Goal: Task Accomplishment & Management: Complete application form

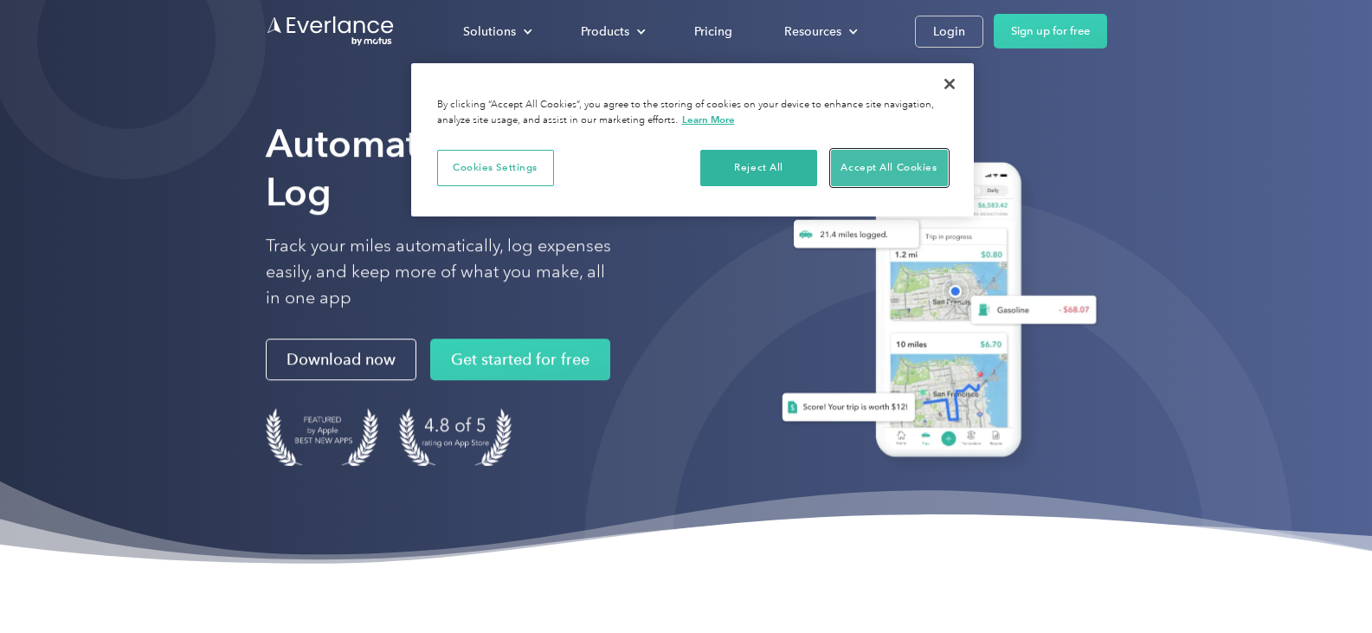
click at [896, 160] on button "Accept All Cookies" at bounding box center [889, 168] width 117 height 36
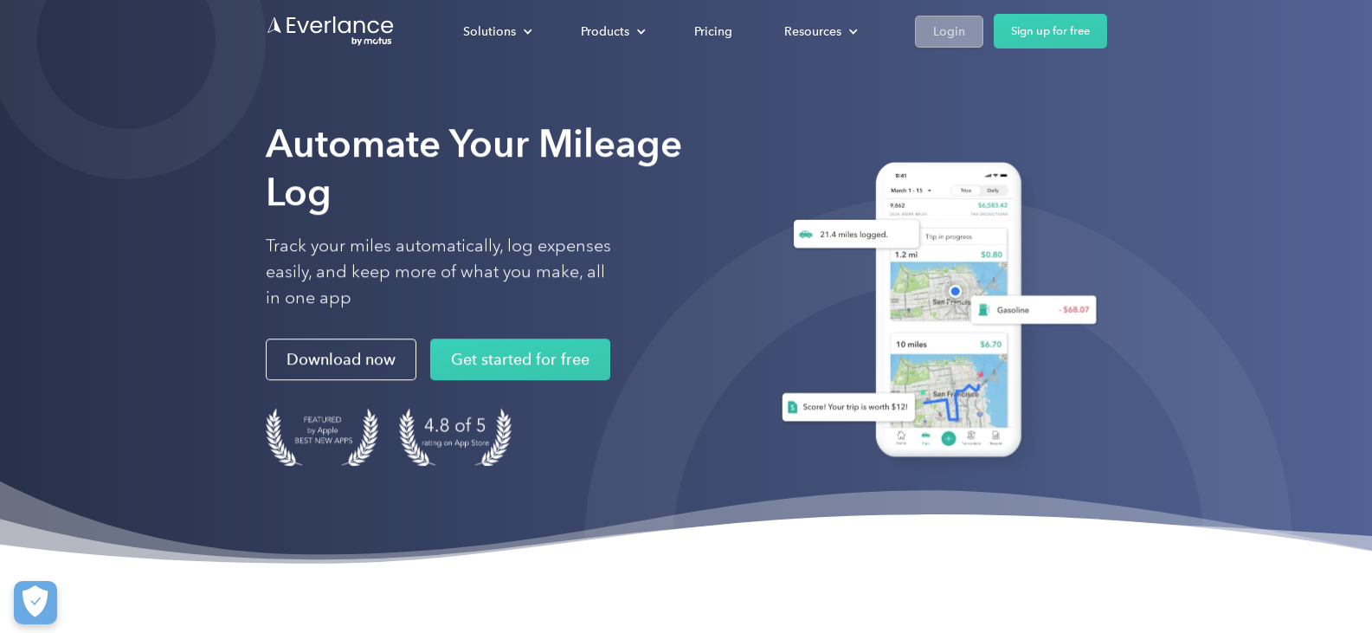
click at [945, 31] on div "Login" at bounding box center [949, 32] width 32 height 22
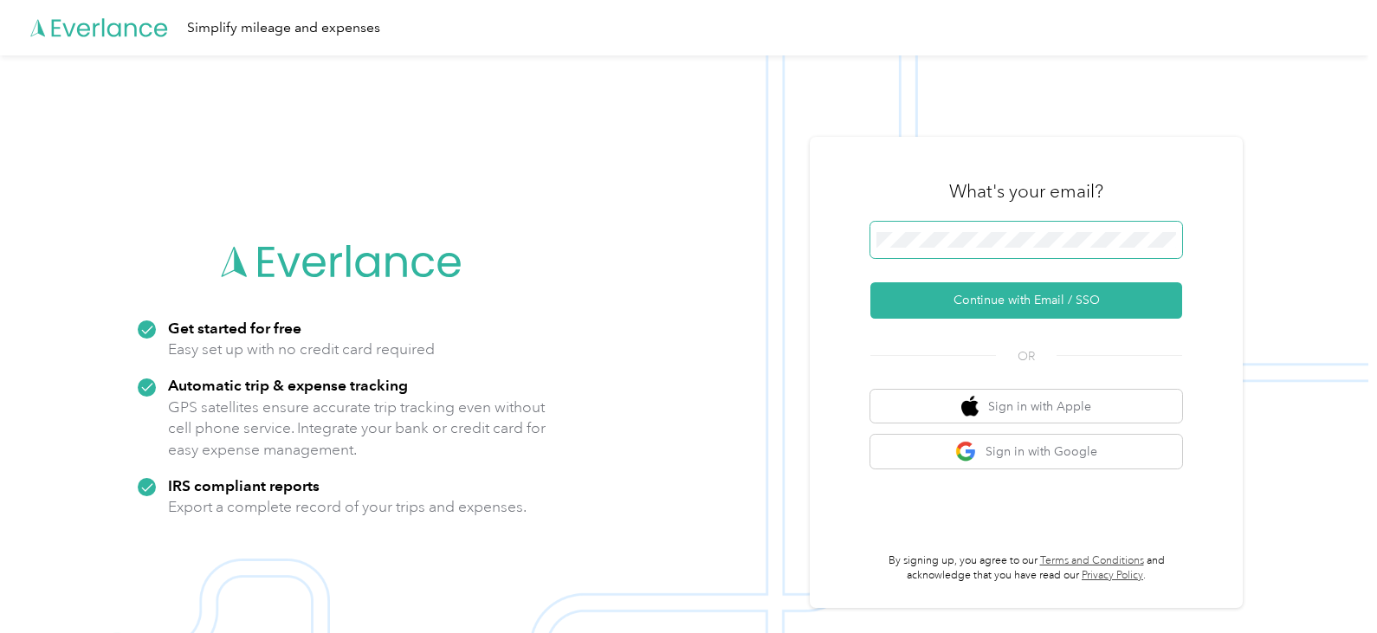
click at [964, 229] on span at bounding box center [1026, 240] width 312 height 36
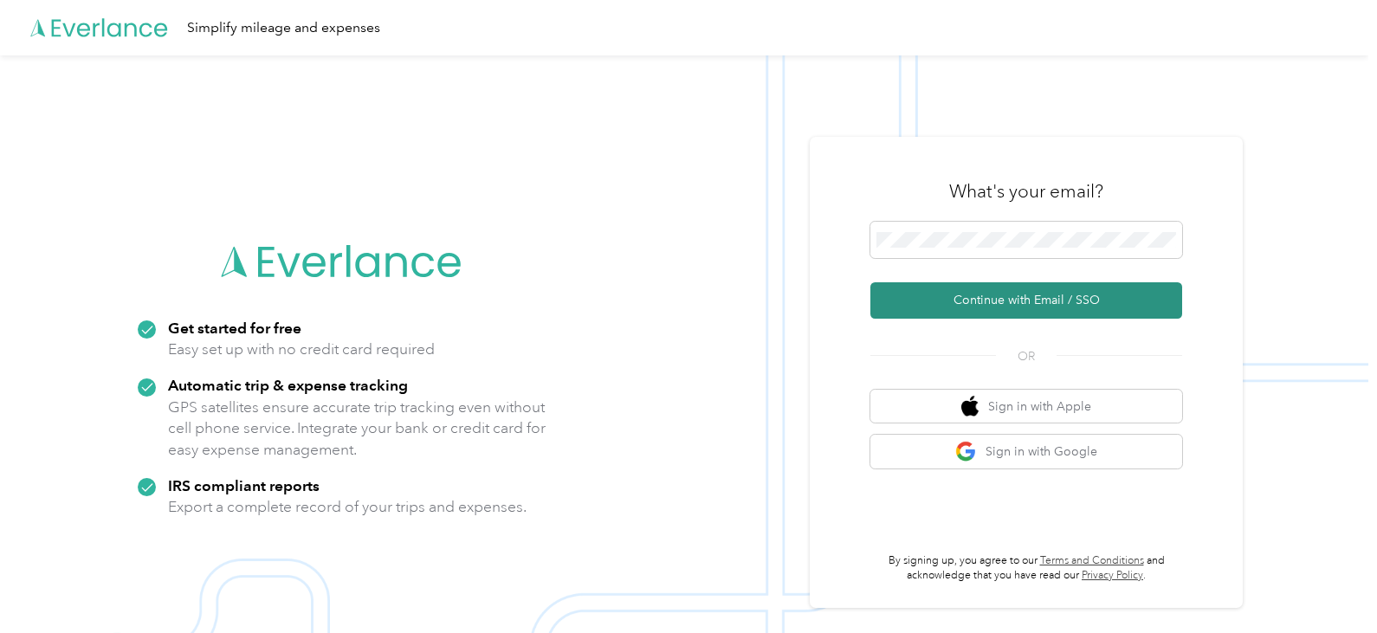
click at [1068, 293] on button "Continue with Email / SSO" at bounding box center [1026, 300] width 312 height 36
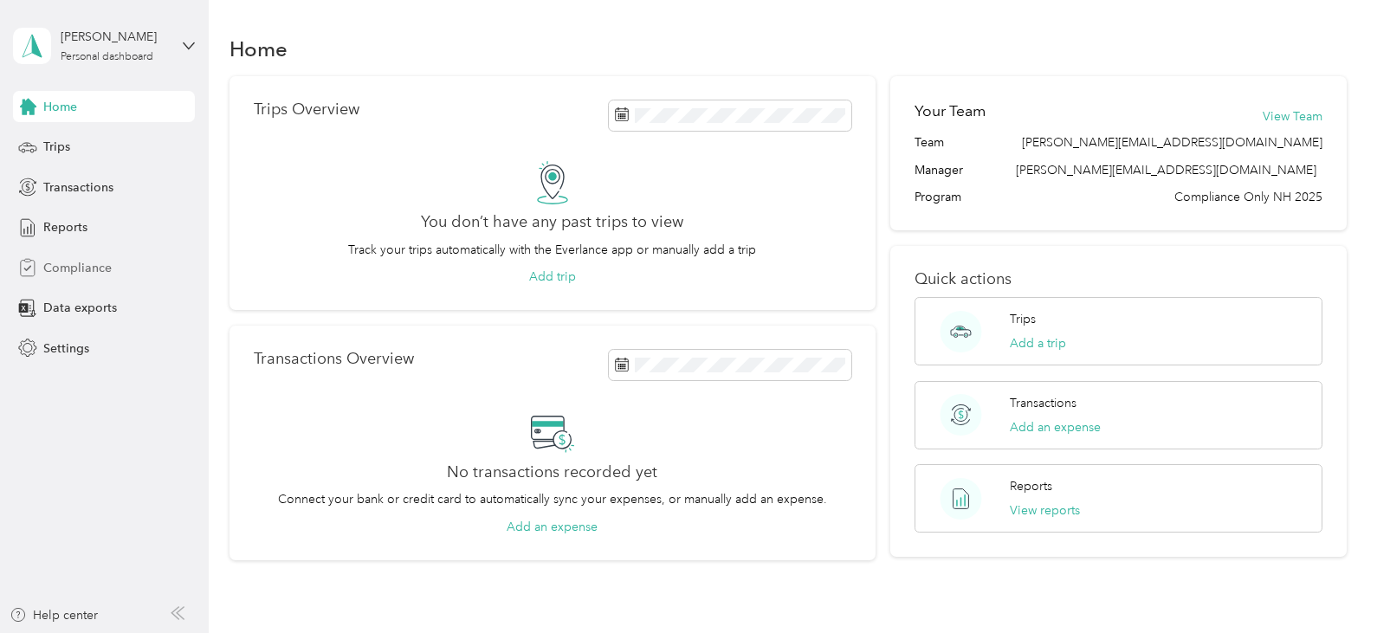
click at [63, 264] on span "Compliance" at bounding box center [77, 268] width 68 height 18
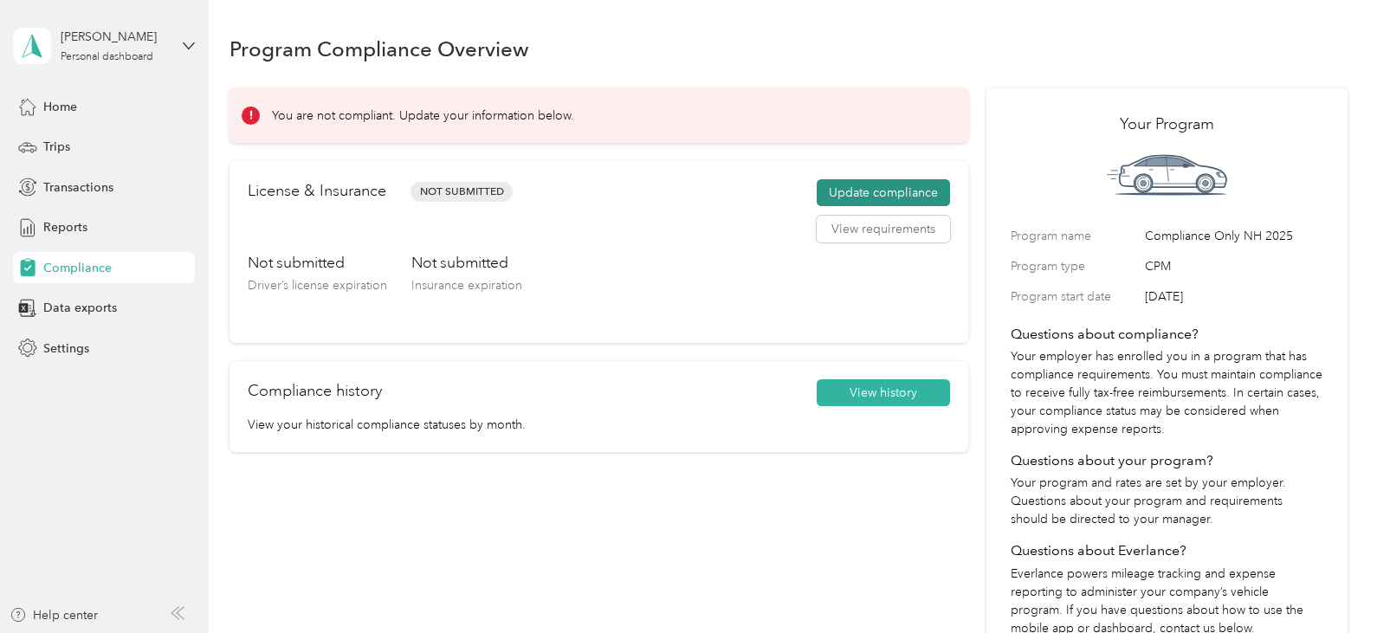
click at [894, 189] on button "Update compliance" at bounding box center [882, 193] width 133 height 28
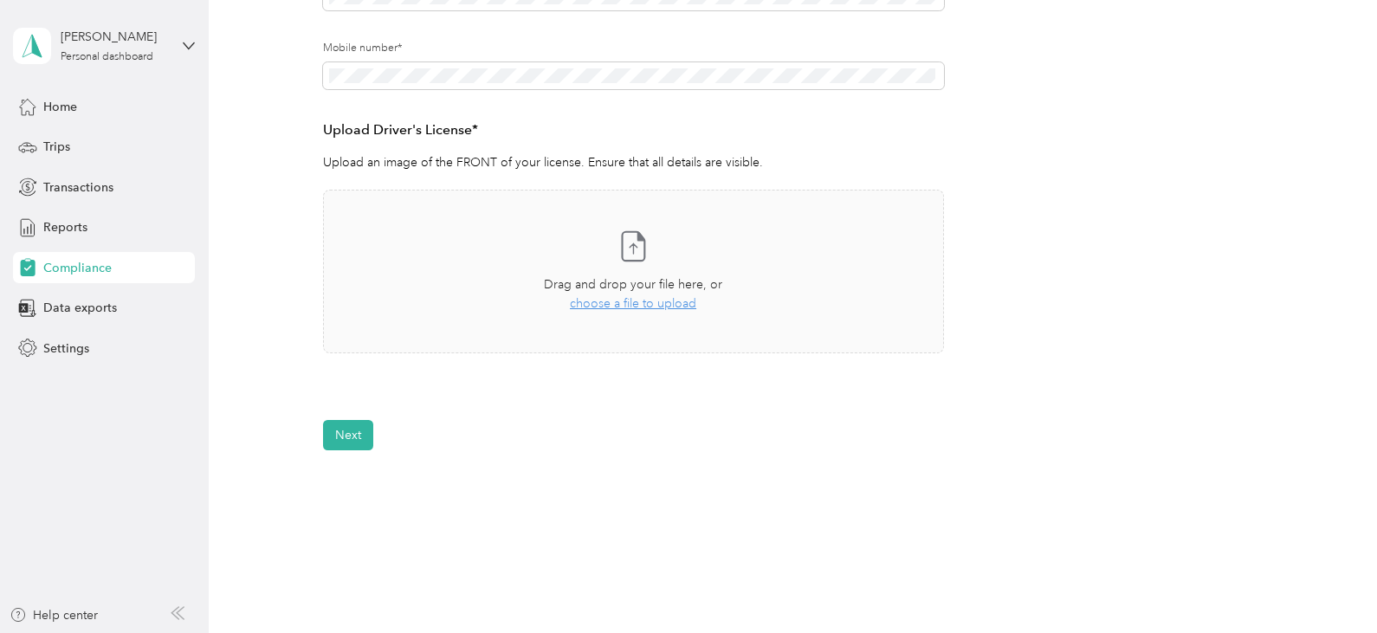
scroll to position [404, 0]
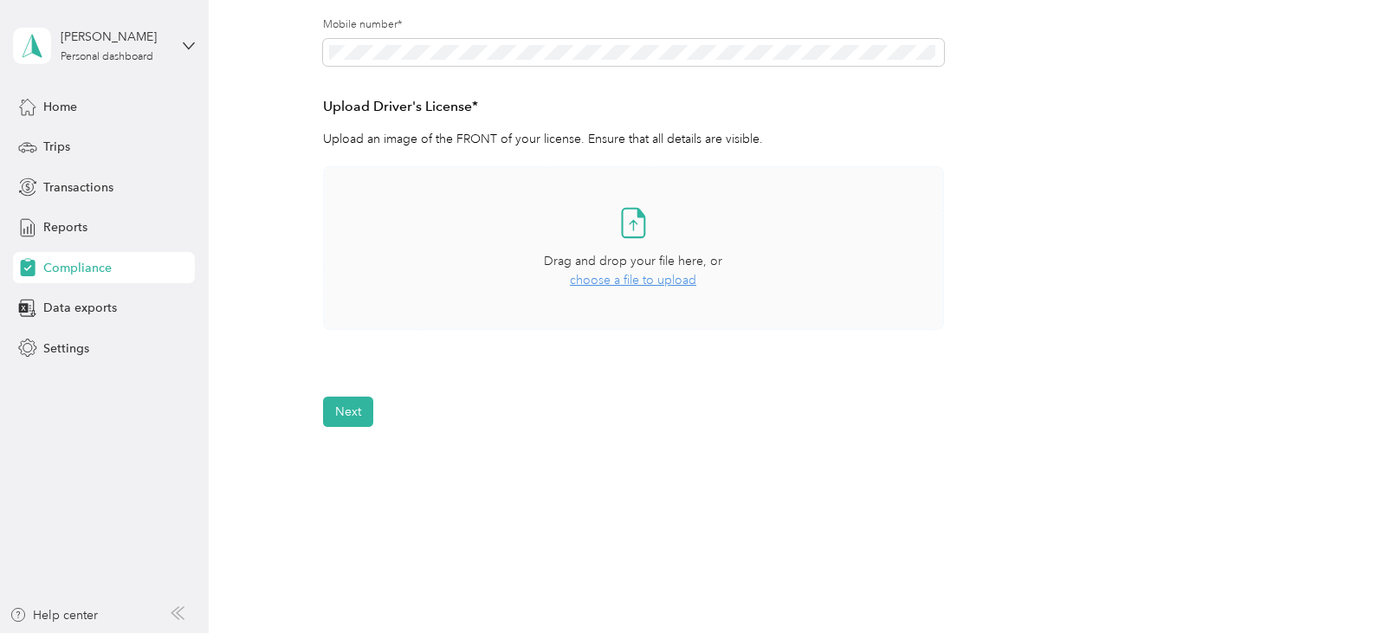
click at [641, 276] on span "choose a file to upload" at bounding box center [633, 280] width 126 height 15
click at [669, 292] on div "Take a photo or choose a photo from your library Drag and drop your file here, …" at bounding box center [633, 248] width 591 height 134
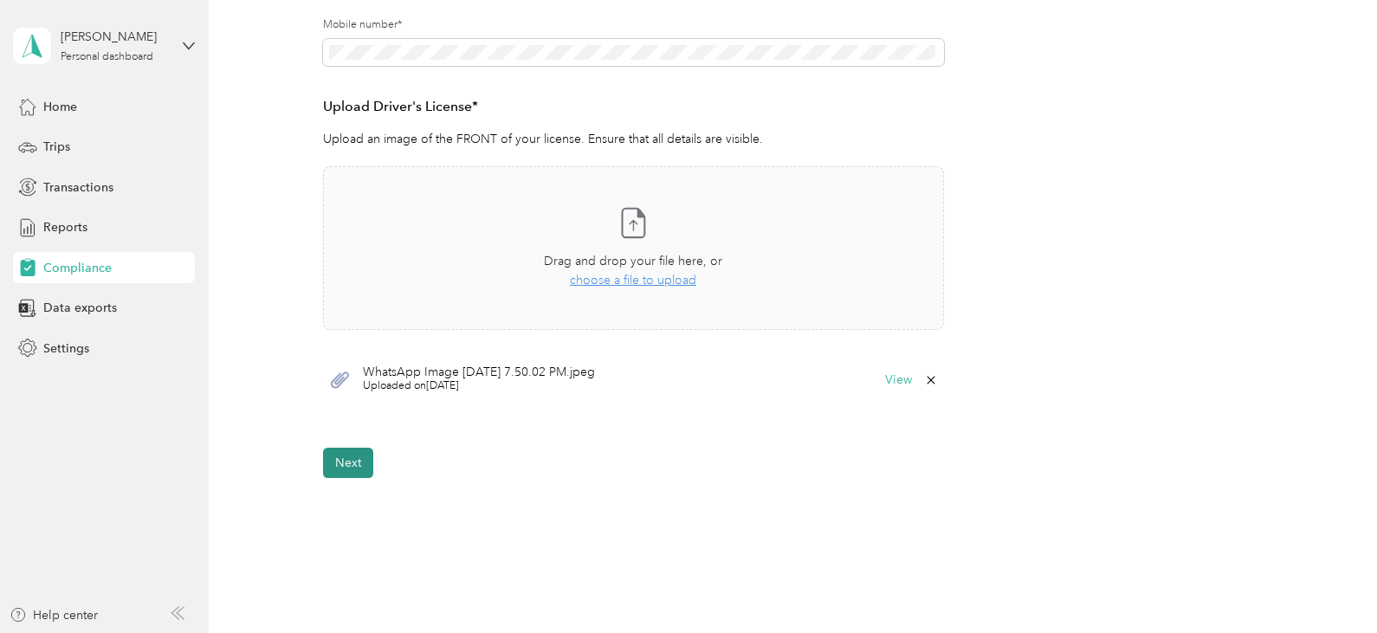
click at [345, 461] on button "Next" at bounding box center [348, 463] width 50 height 30
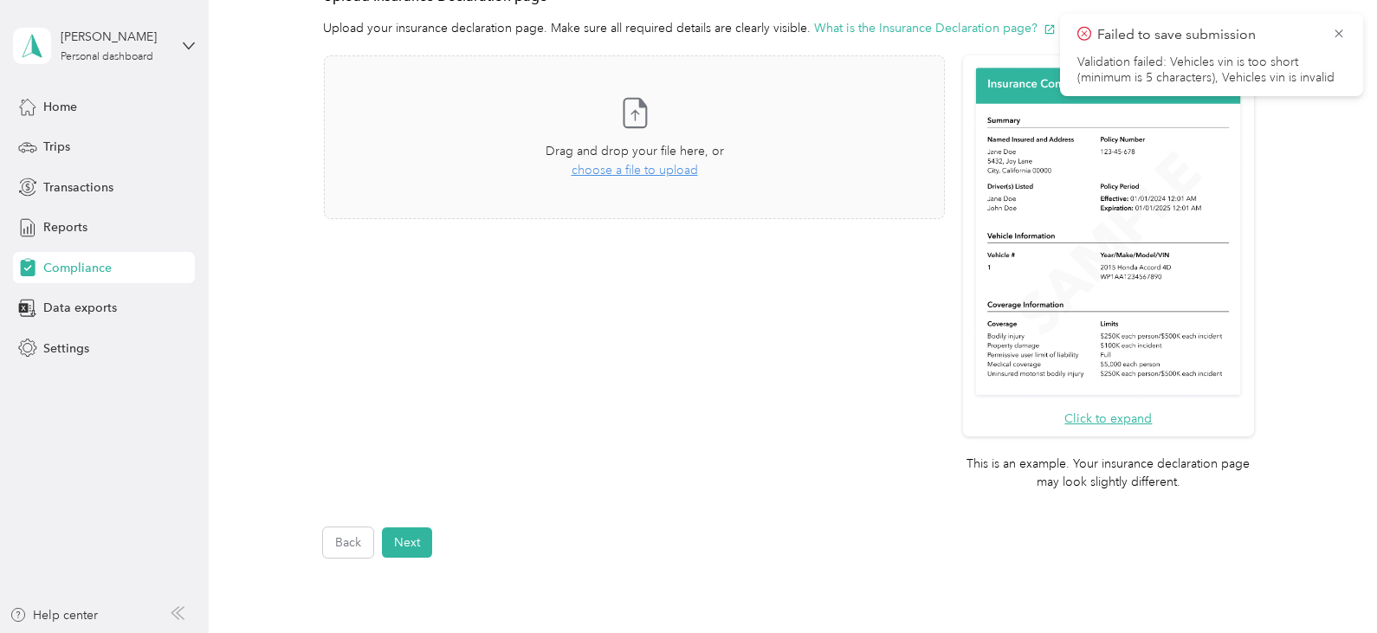
scroll to position [441, 0]
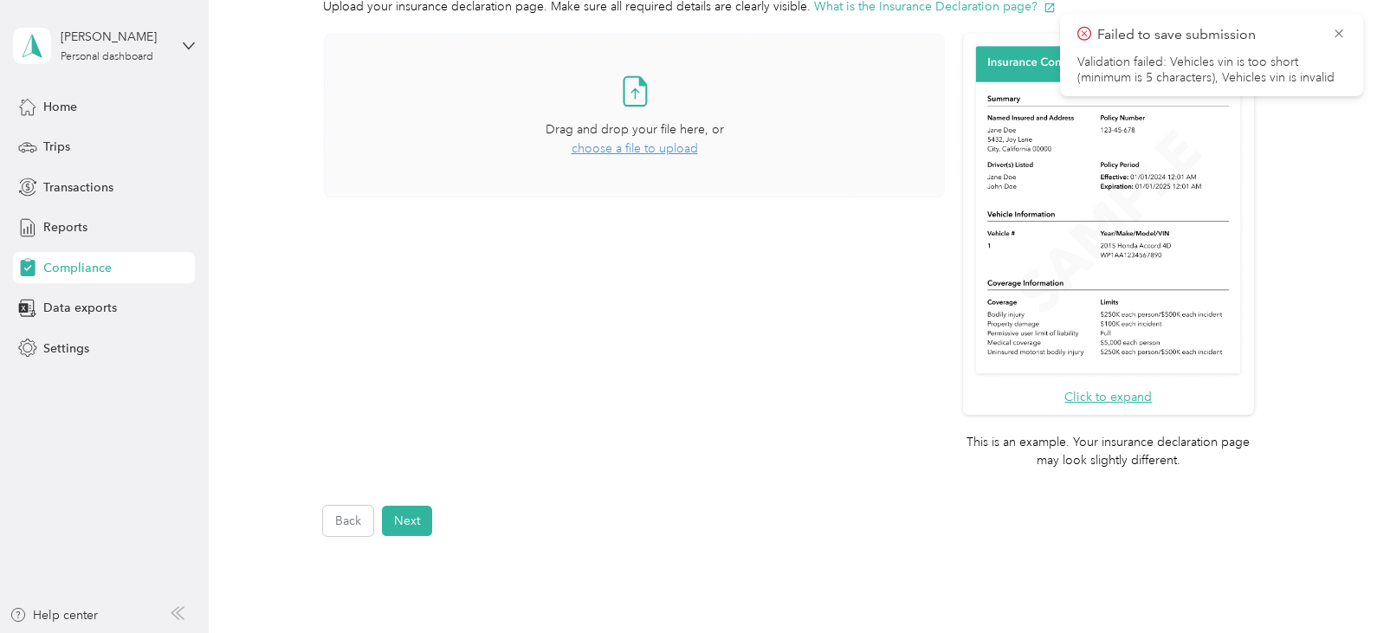
click at [685, 133] on span "Drag and drop your file here, or" at bounding box center [634, 129] width 178 height 15
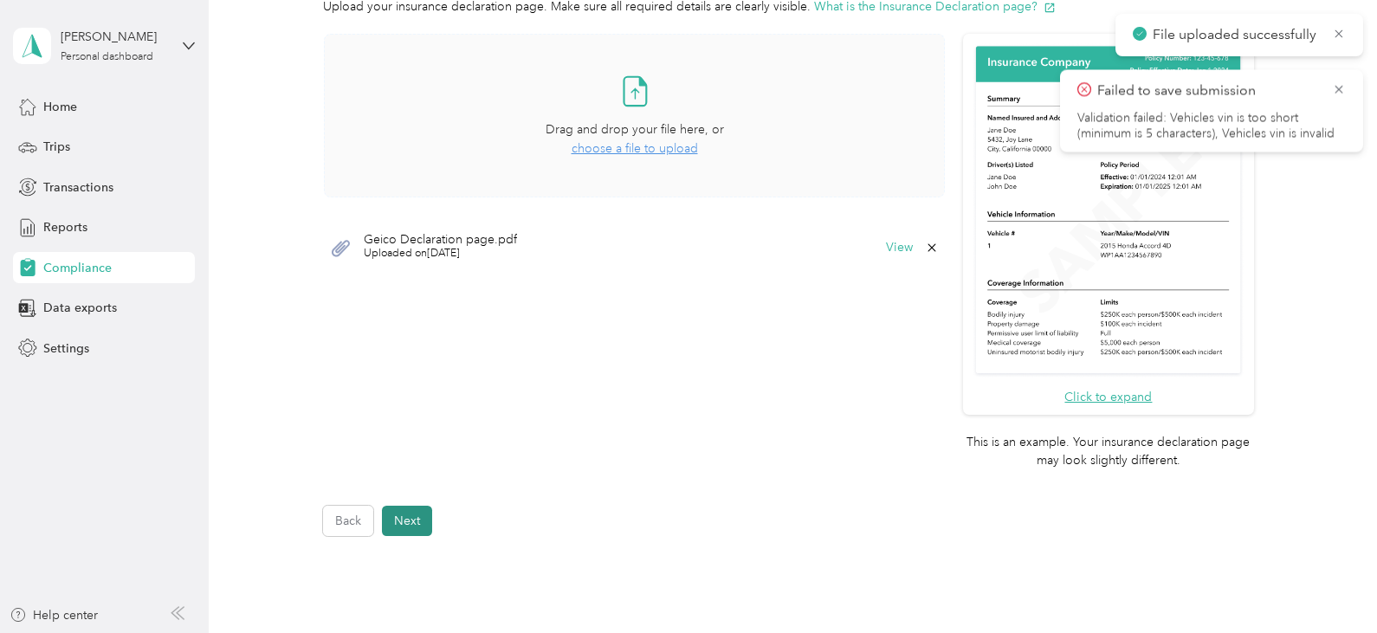
click at [428, 511] on button "Next" at bounding box center [407, 521] width 50 height 30
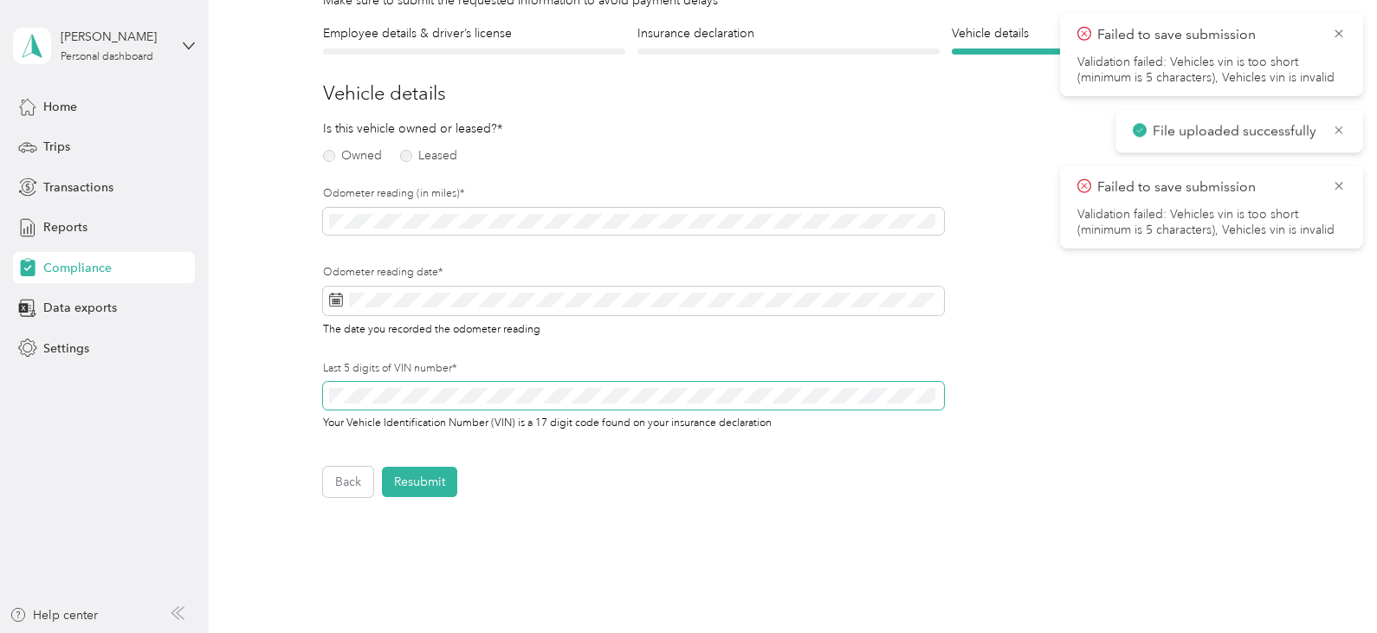
scroll to position [22, 0]
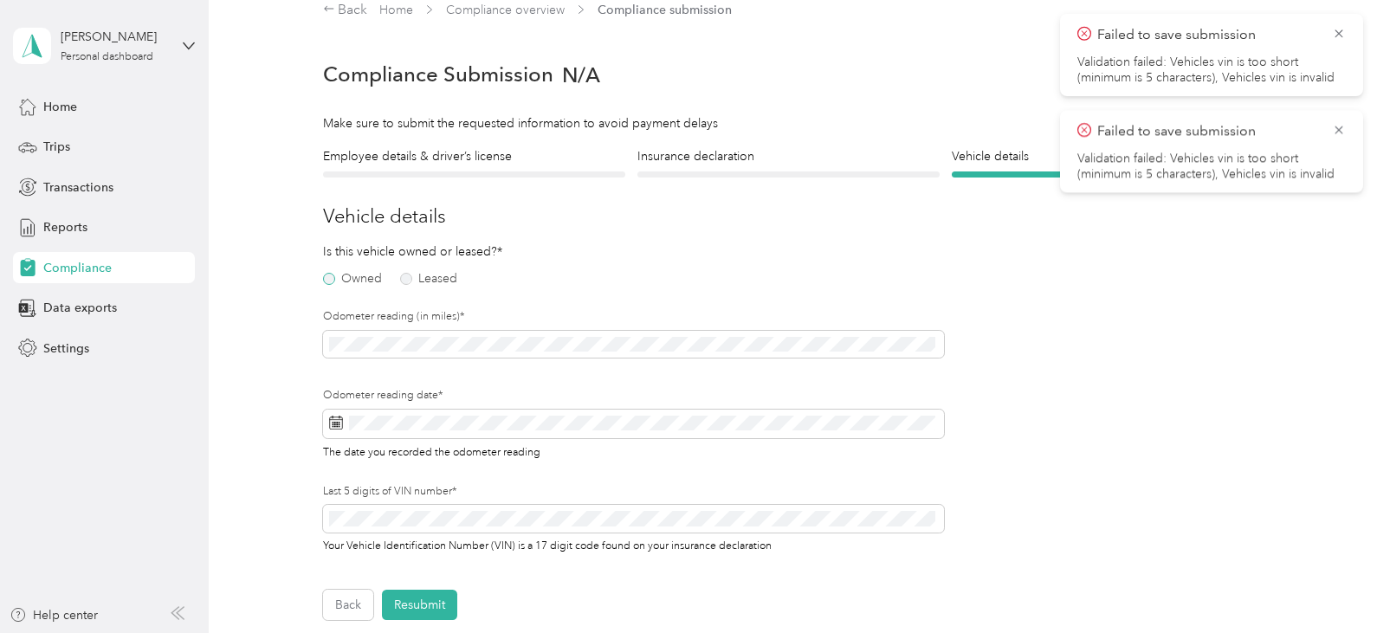
click at [327, 279] on label "Owned" at bounding box center [352, 279] width 59 height 12
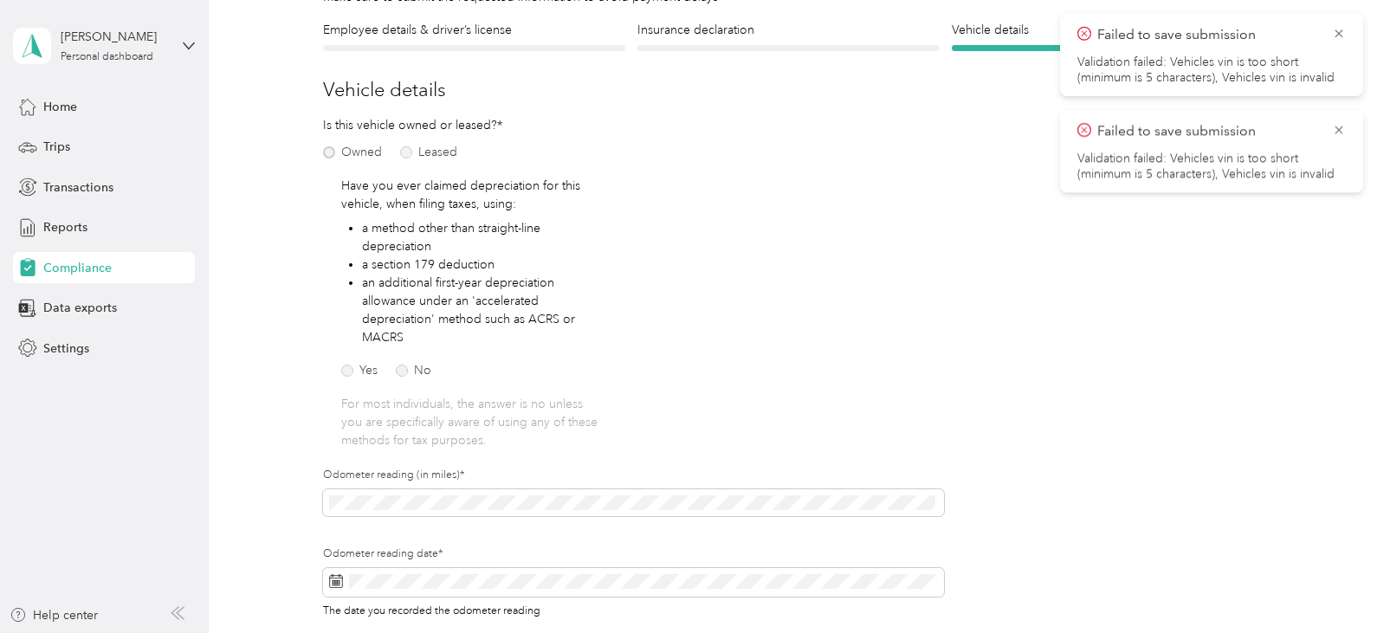
scroll to position [149, 0]
click at [1351, 132] on div "Failed to save submission Validation failed: Vehicles vin is too short (minimum…" at bounding box center [1211, 151] width 303 height 82
click at [1345, 132] on icon at bounding box center [1339, 130] width 14 height 16
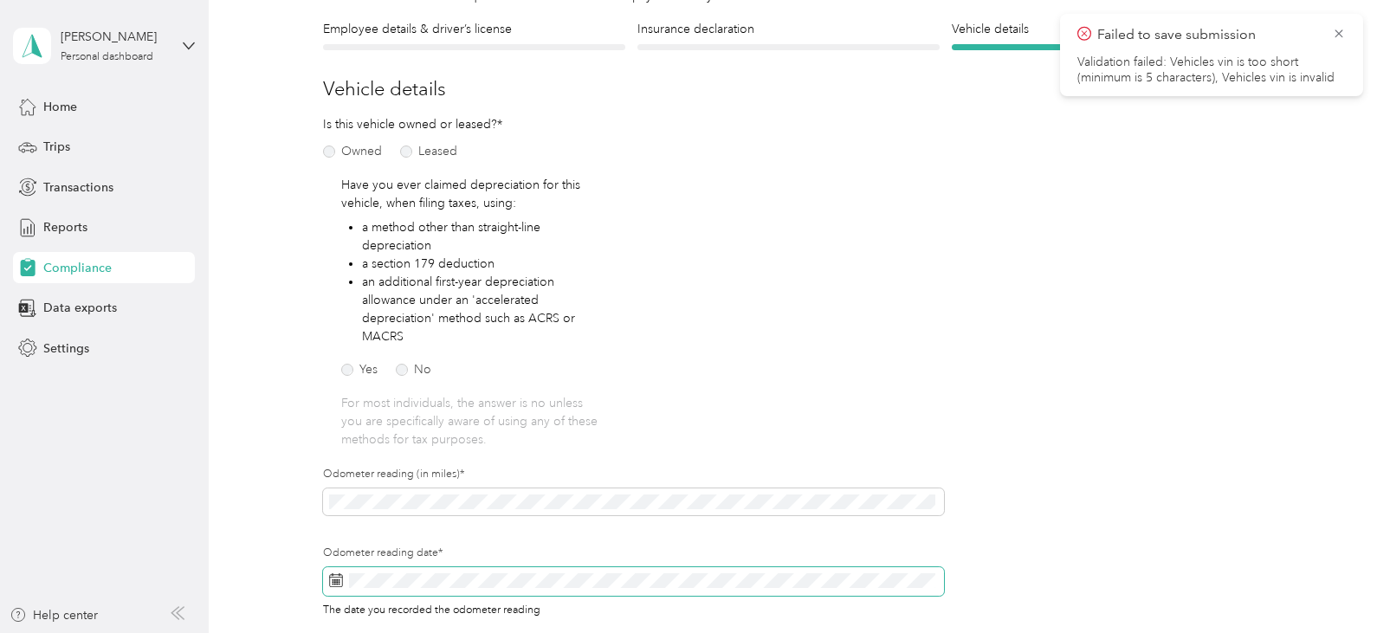
click at [423, 569] on span at bounding box center [633, 581] width 621 height 29
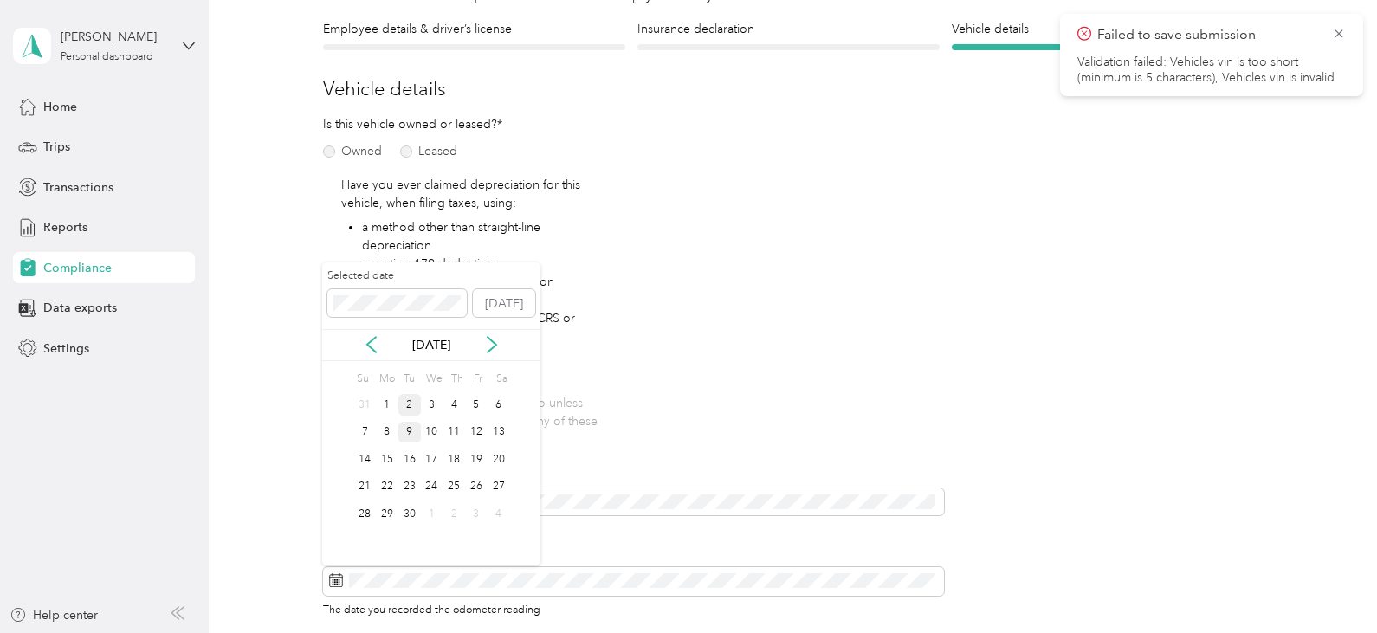
click at [406, 433] on div "9" at bounding box center [409, 433] width 23 height 22
click at [378, 401] on div "1" at bounding box center [387, 405] width 23 height 22
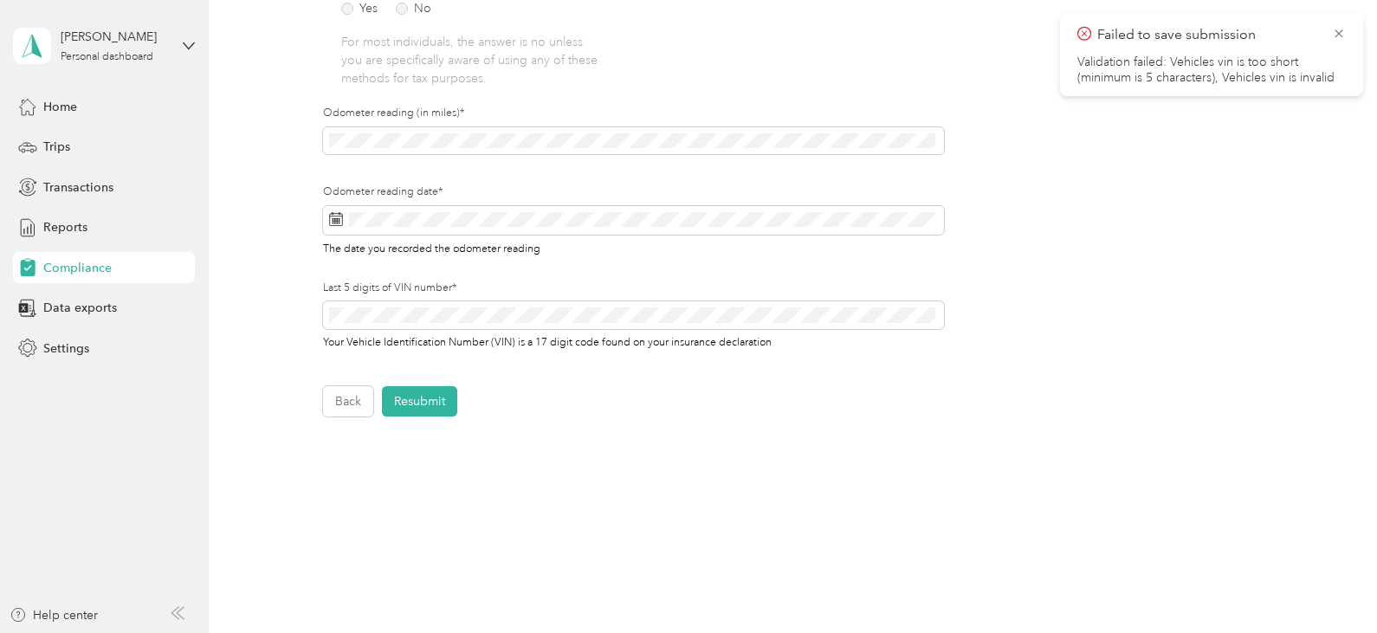
scroll to position [512, 0]
click at [429, 398] on button "Resubmit" at bounding box center [419, 399] width 75 height 30
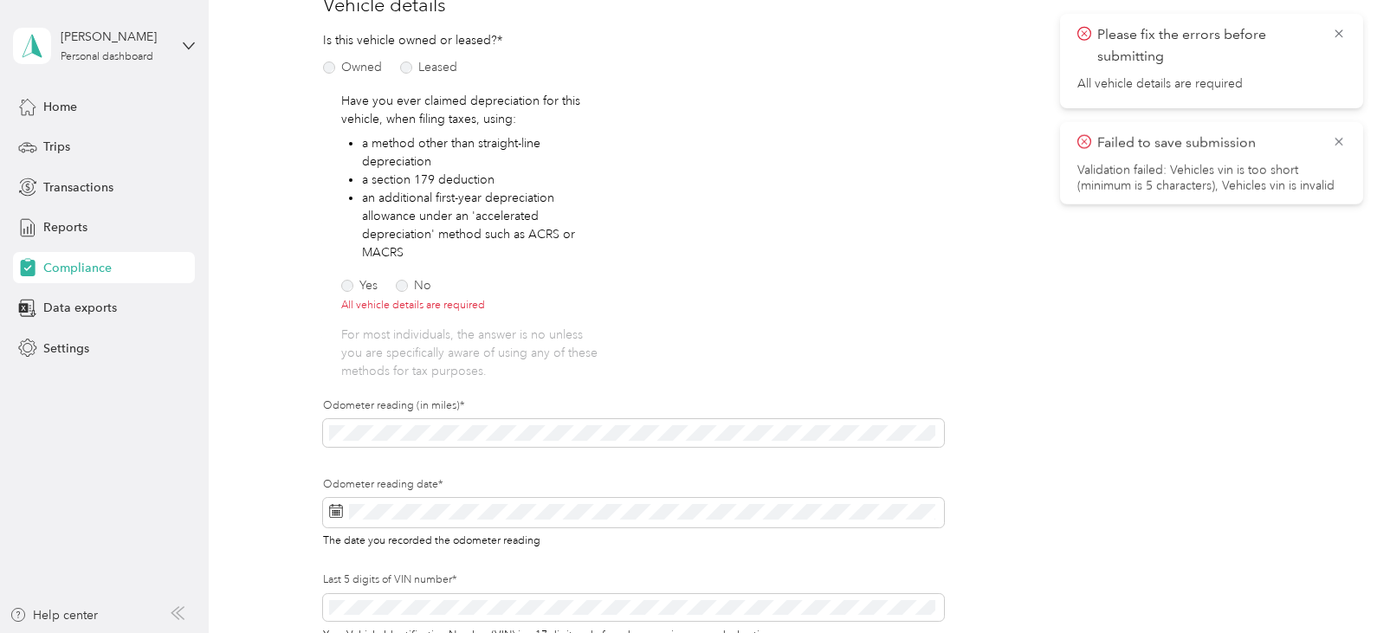
scroll to position [66, 0]
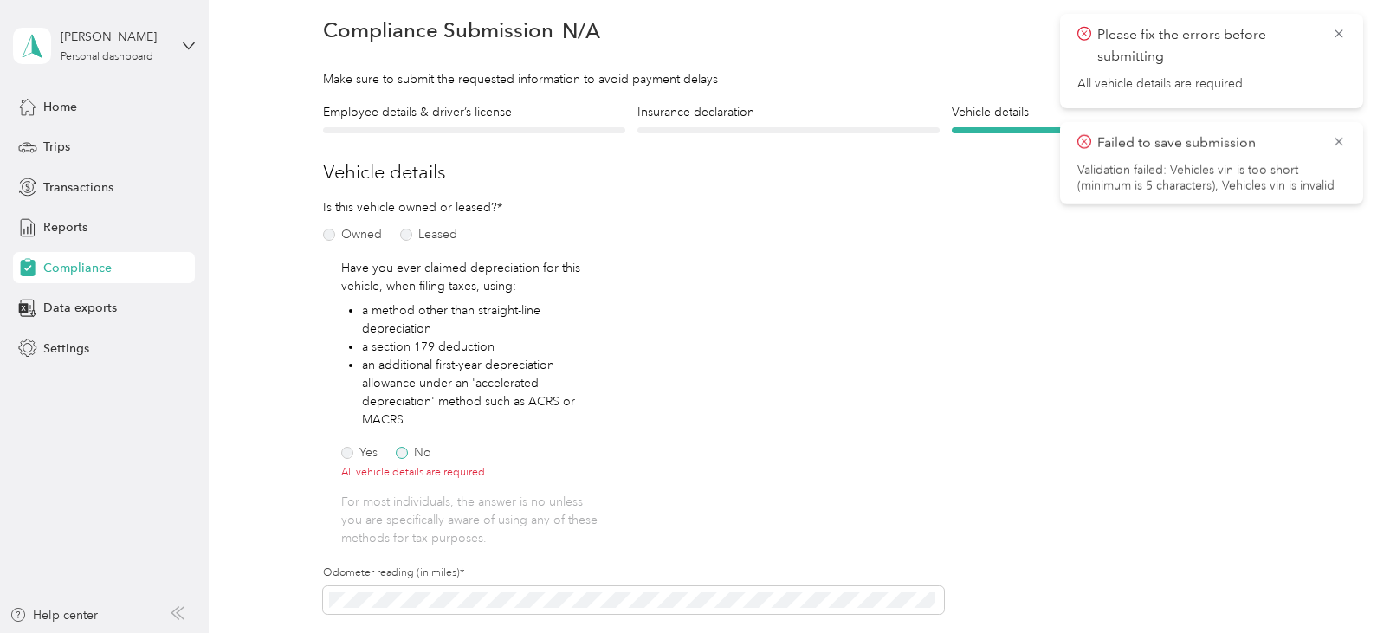
click at [402, 452] on label "No" at bounding box center [413, 453] width 35 height 12
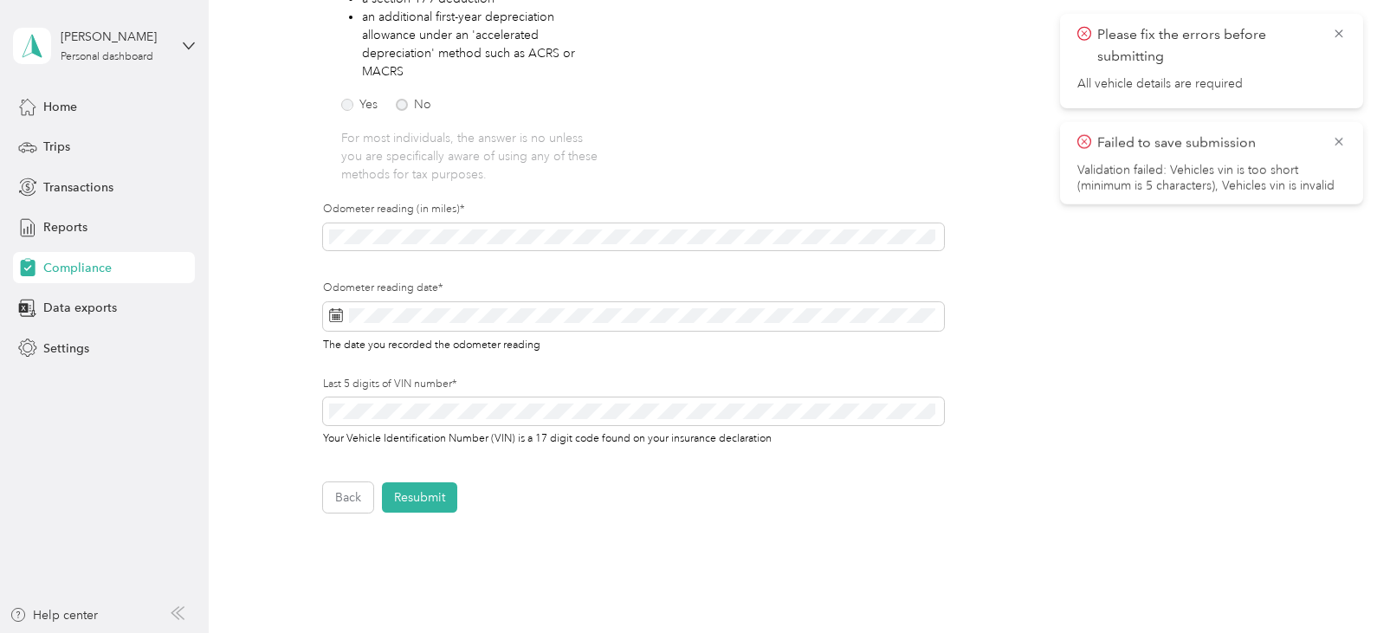
scroll to position [422, 0]
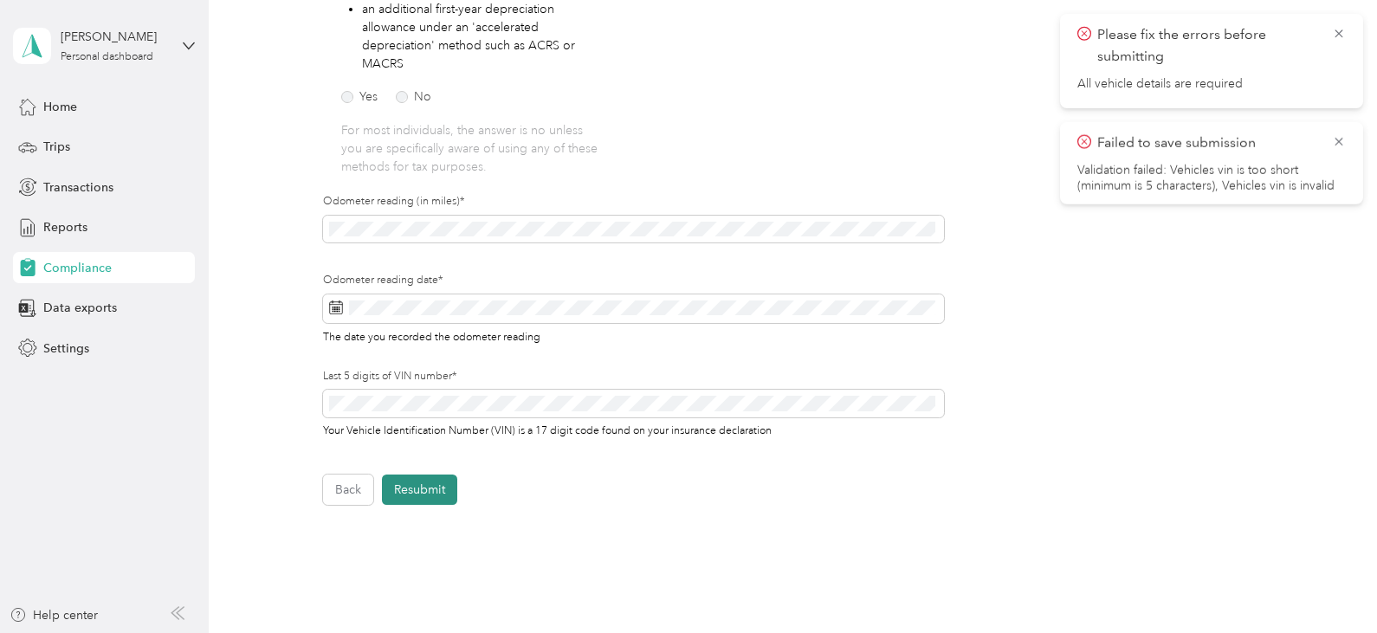
click at [451, 489] on button "Resubmit" at bounding box center [419, 489] width 75 height 30
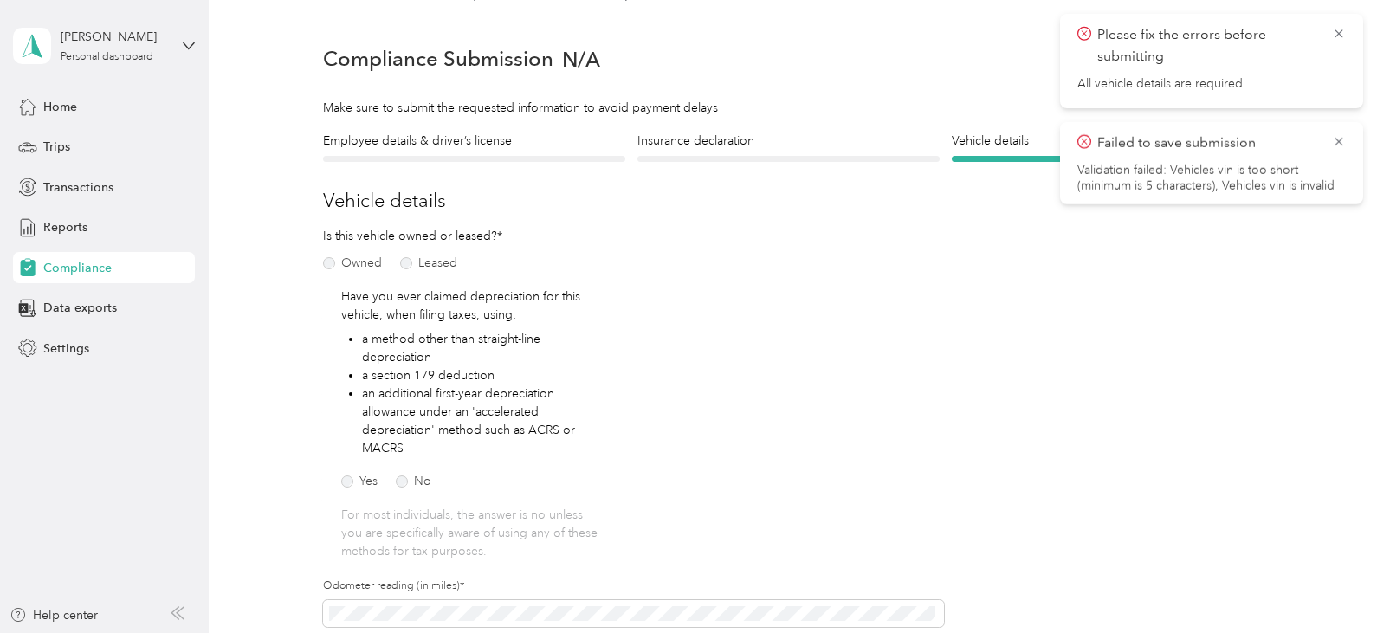
scroll to position [22, 0]
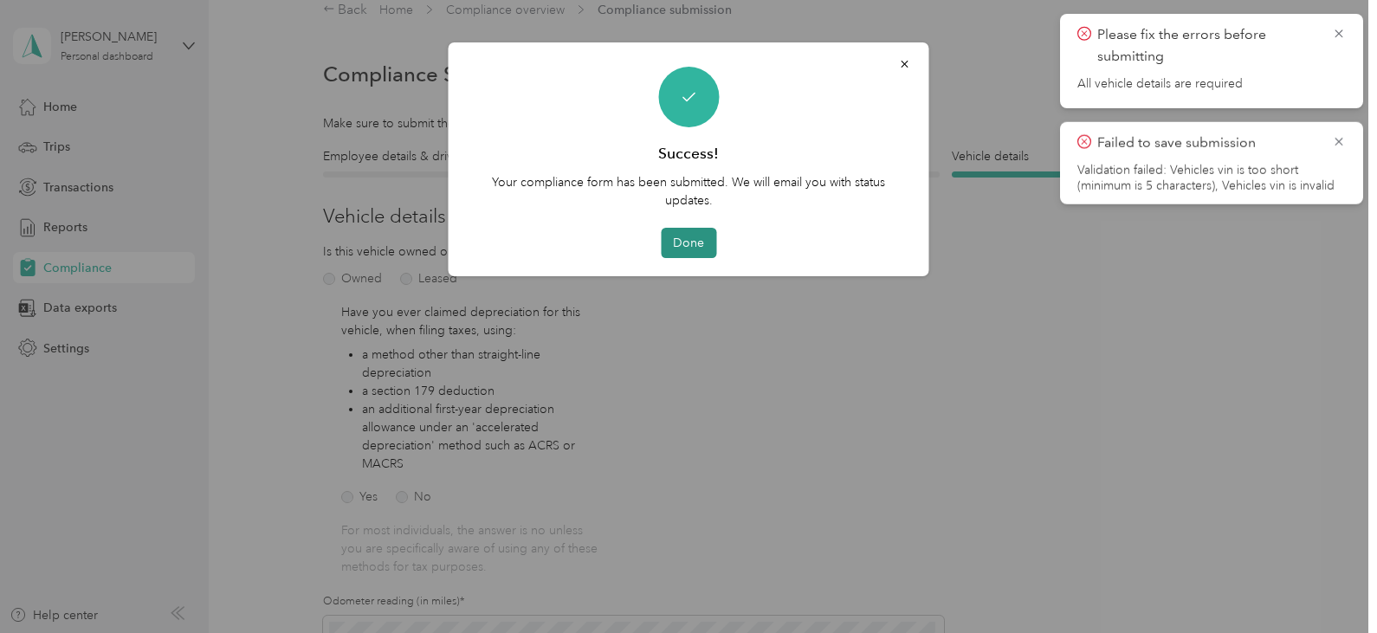
click at [691, 234] on button "Done" at bounding box center [688, 243] width 55 height 30
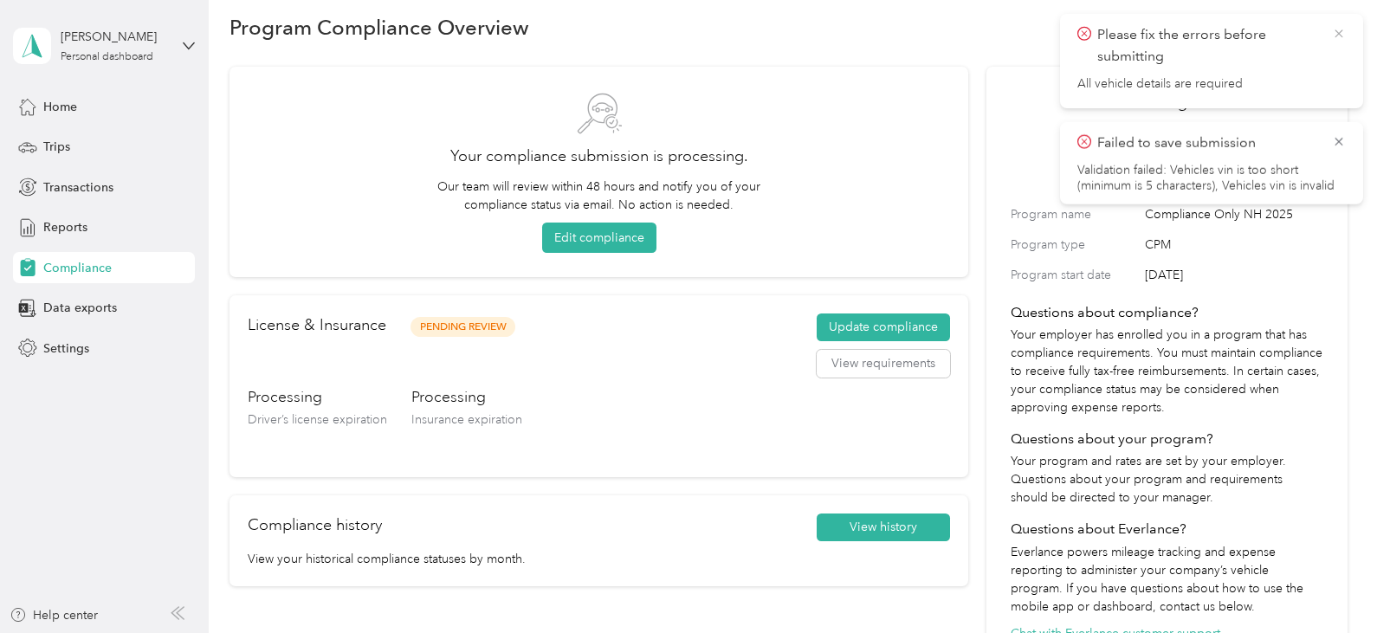
click at [1342, 39] on icon at bounding box center [1339, 34] width 14 height 16
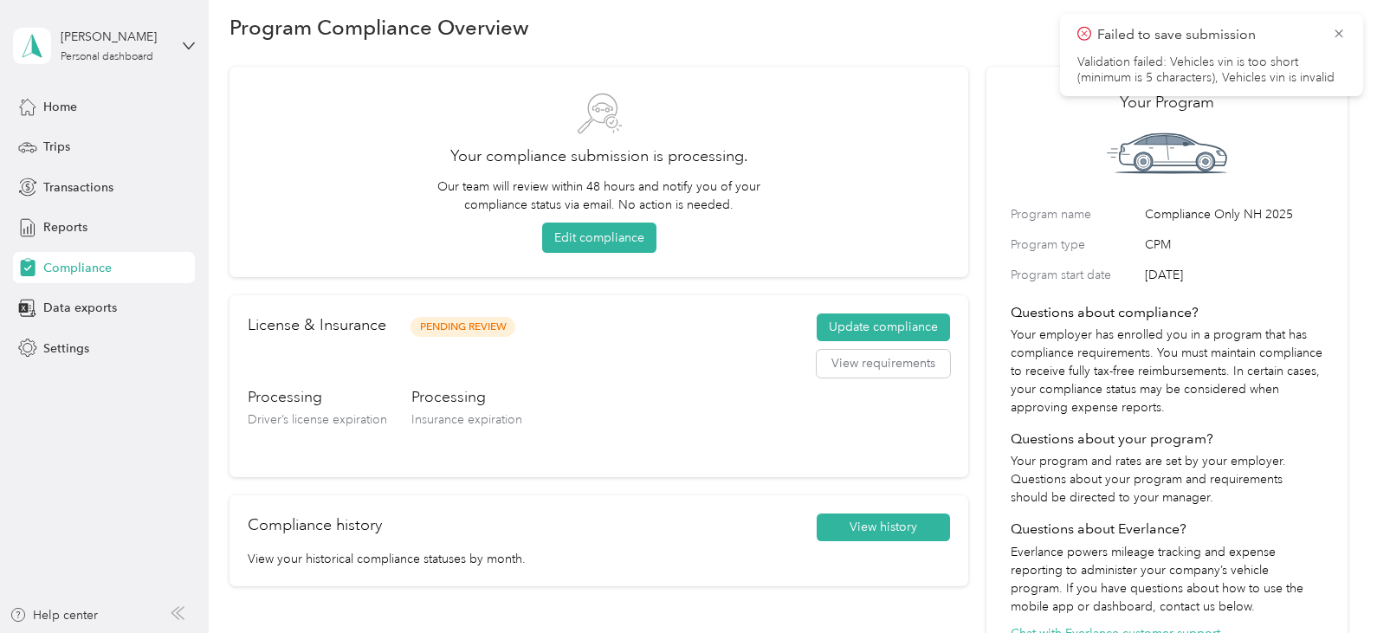
click at [1342, 39] on icon at bounding box center [1339, 34] width 14 height 16
click at [1295, 268] on span "September 01, 2025" at bounding box center [1233, 275] width 177 height 18
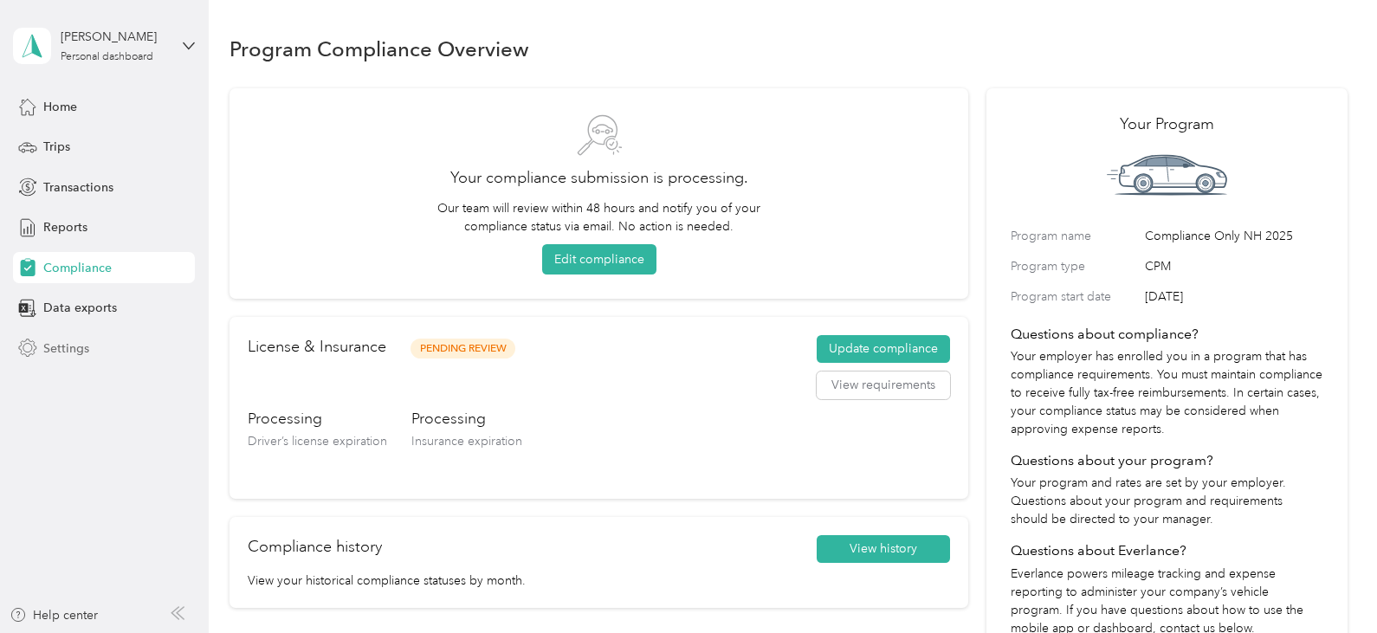
click at [51, 346] on span "Settings" at bounding box center [66, 348] width 46 height 18
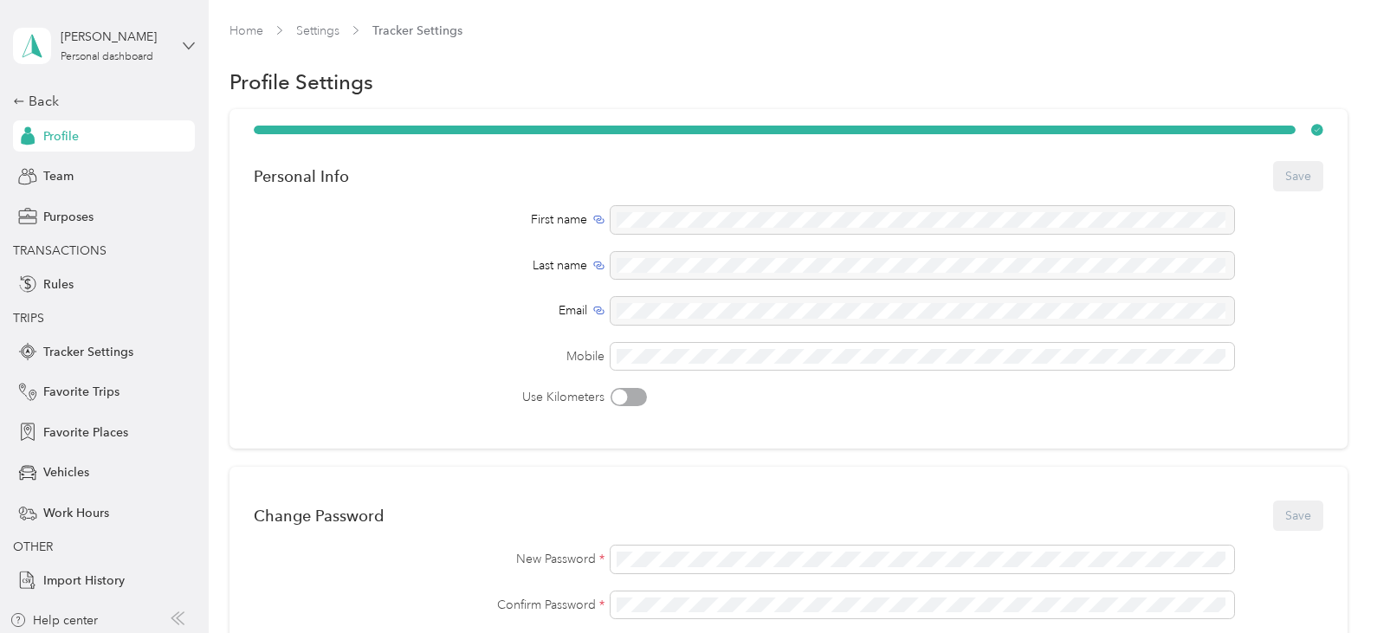
click at [183, 46] on icon at bounding box center [189, 46] width 12 height 12
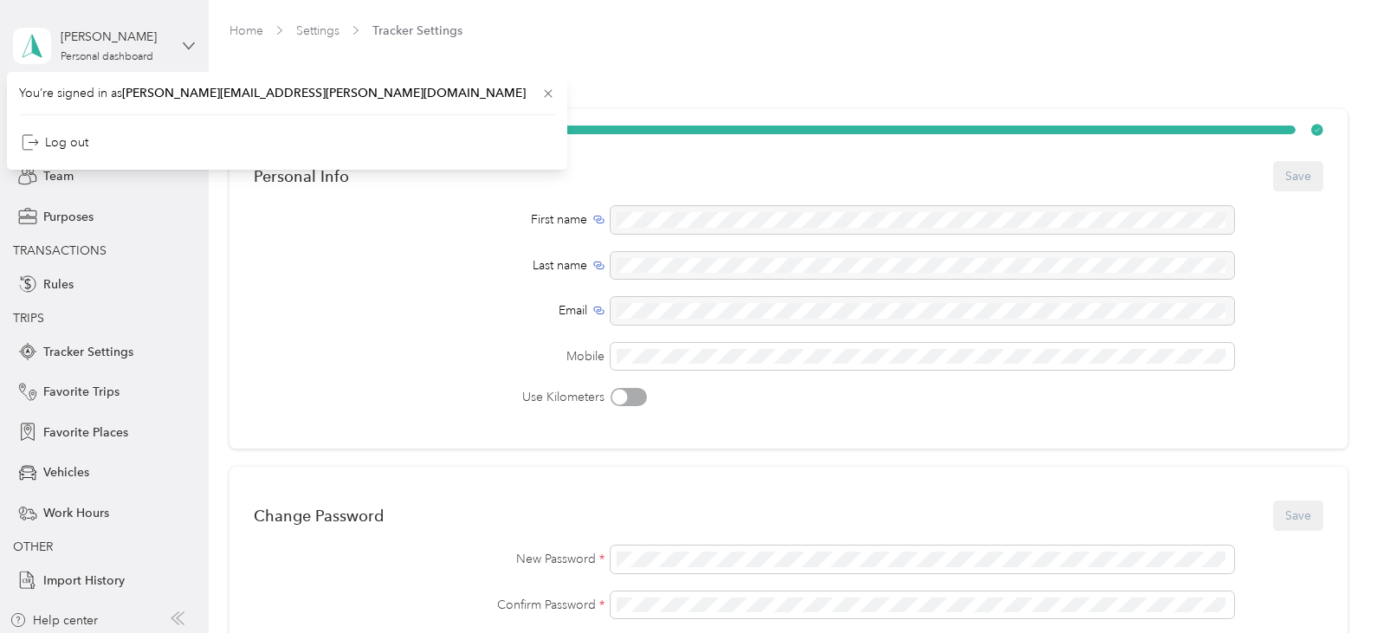
click at [183, 46] on icon at bounding box center [189, 46] width 12 height 12
